Goal: Communication & Community: Ask a question

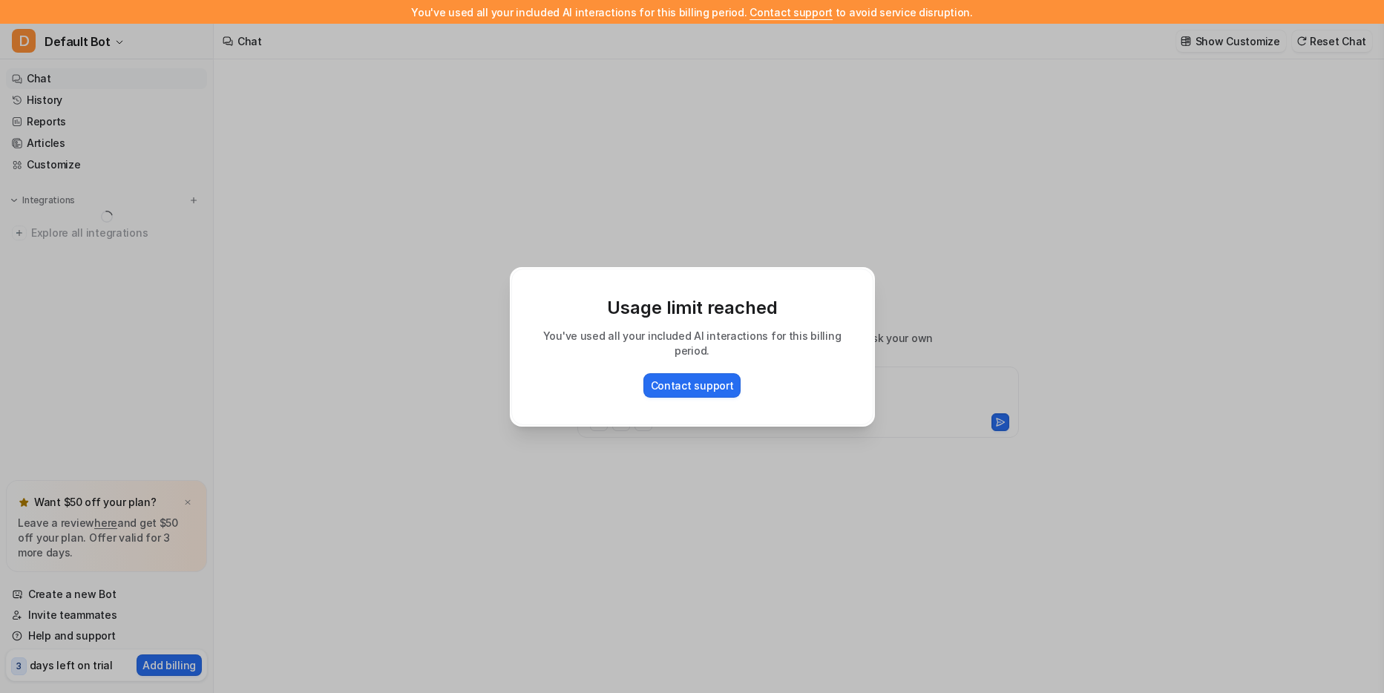
type textarea "**********"
click at [690, 380] on button "Contact support" at bounding box center [692, 385] width 98 height 24
